Goal: Task Accomplishment & Management: Complete application form

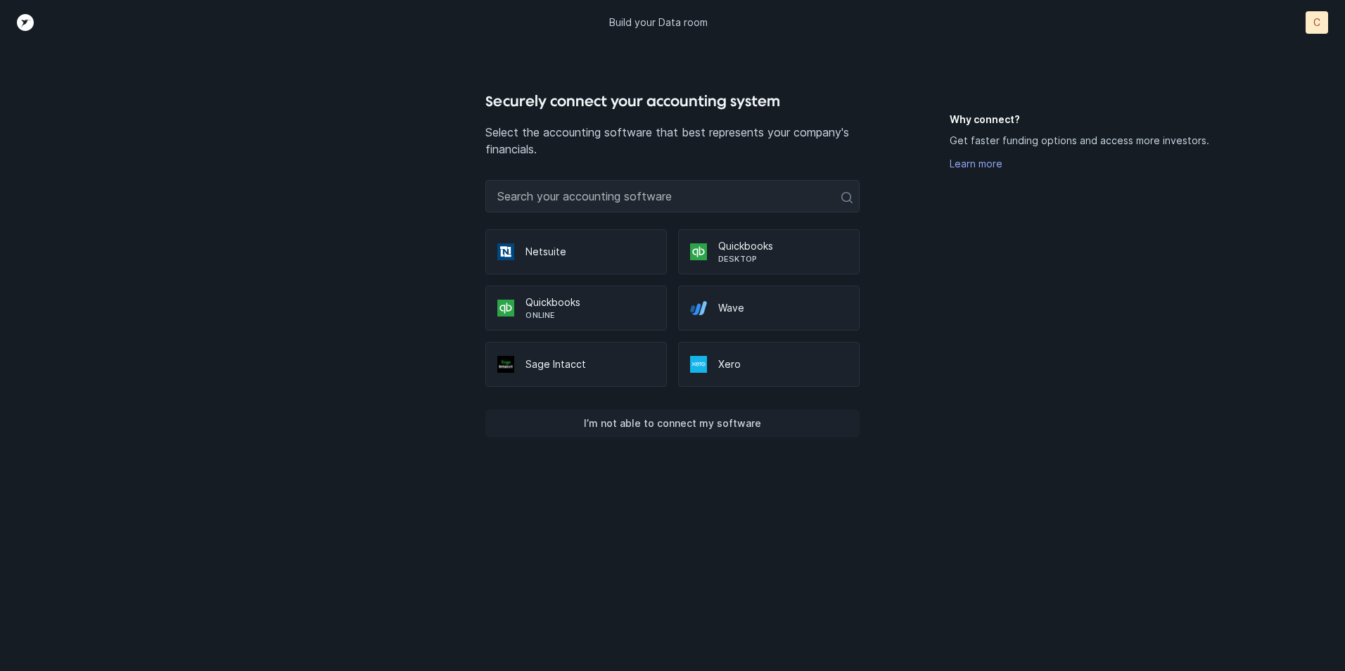
click at [645, 421] on p "I’m not able to connect my software" at bounding box center [672, 423] width 177 height 17
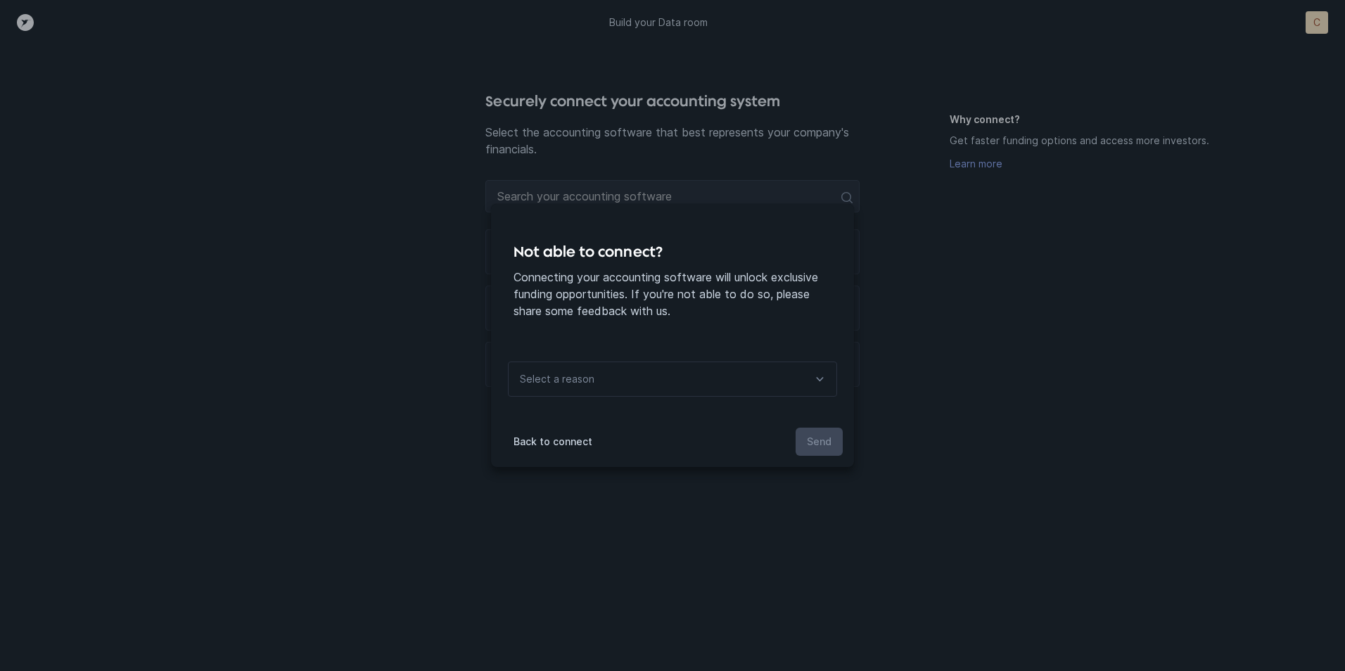
click at [817, 379] on icon at bounding box center [819, 379] width 17 height 17
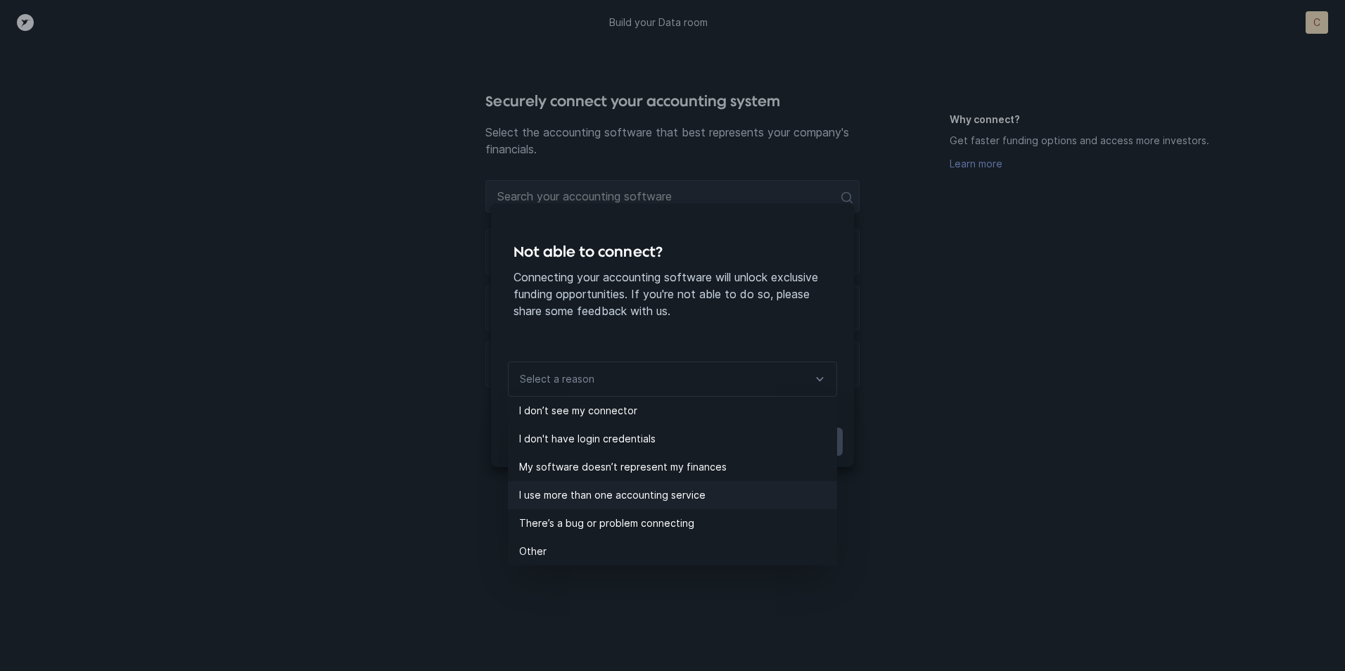
click at [688, 491] on p "I use more than one accounting service" at bounding box center [678, 495] width 318 height 17
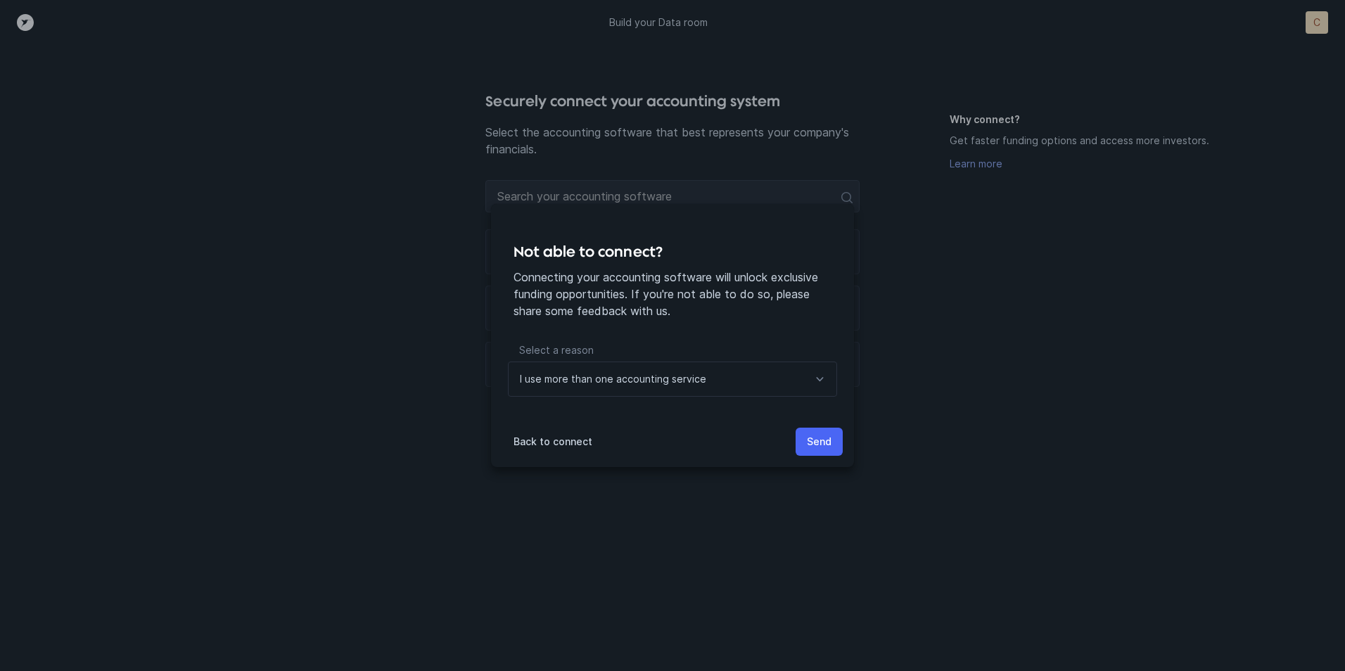
click at [825, 442] on p "Send" at bounding box center [819, 441] width 25 height 17
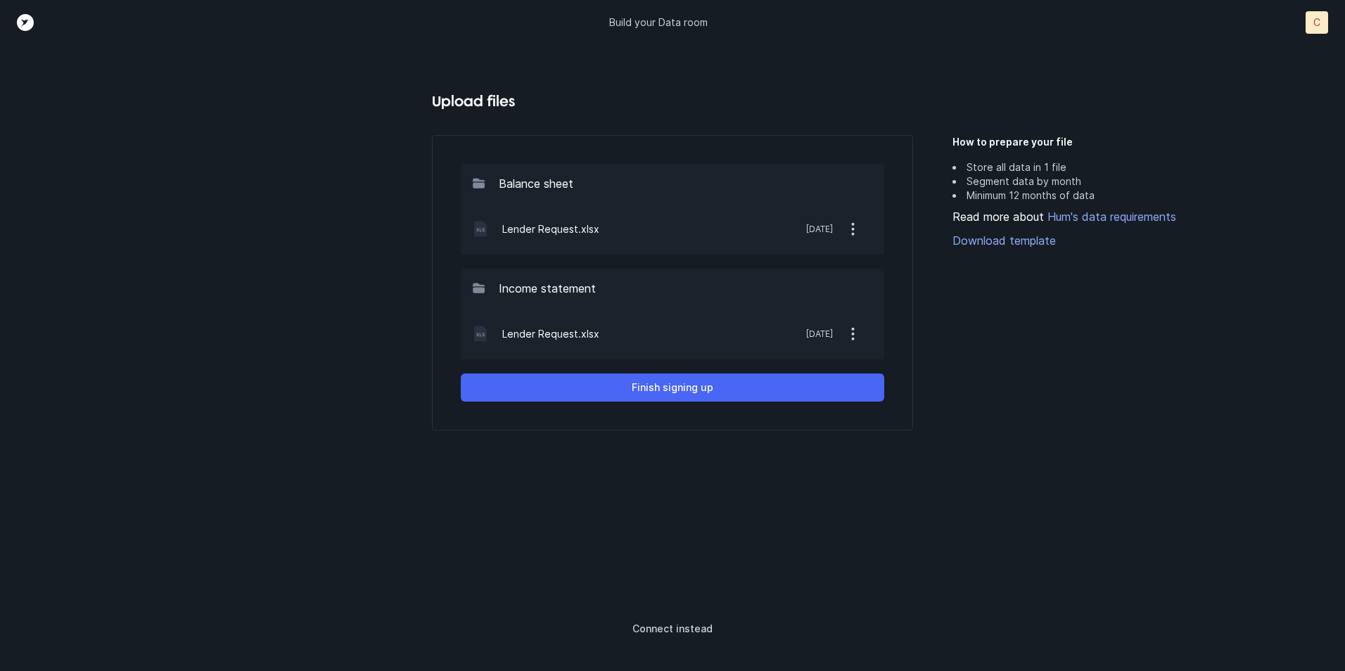
click at [679, 387] on p "Finish signing up" at bounding box center [673, 387] width 82 height 17
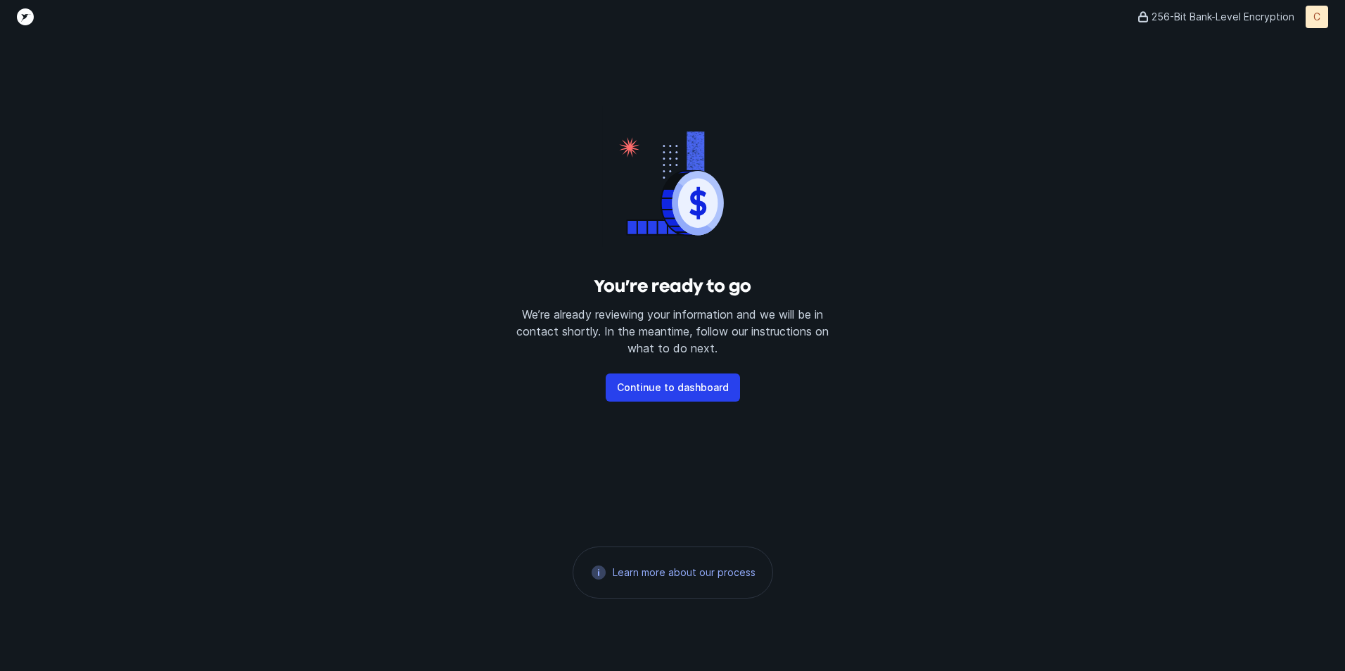
click at [679, 387] on p "Continue to dashboard" at bounding box center [673, 387] width 112 height 17
